Goal: Complete application form

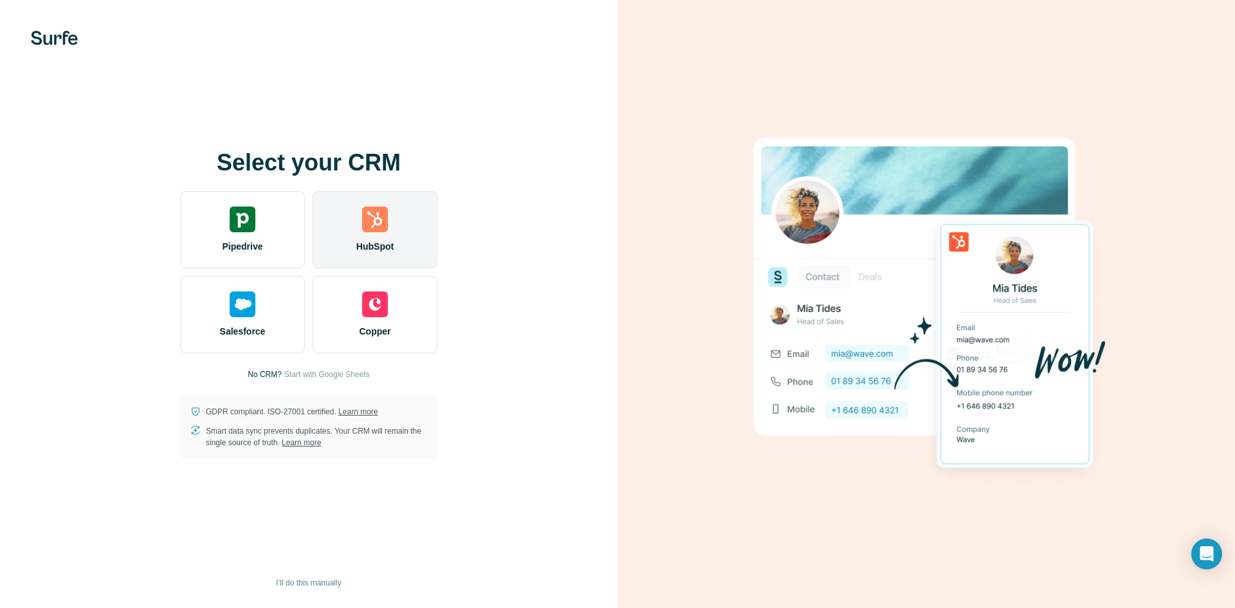
click at [387, 234] on div "HubSpot" at bounding box center [375, 229] width 125 height 77
click at [406, 232] on div "HubSpot" at bounding box center [375, 229] width 125 height 77
